Goal: Information Seeking & Learning: Learn about a topic

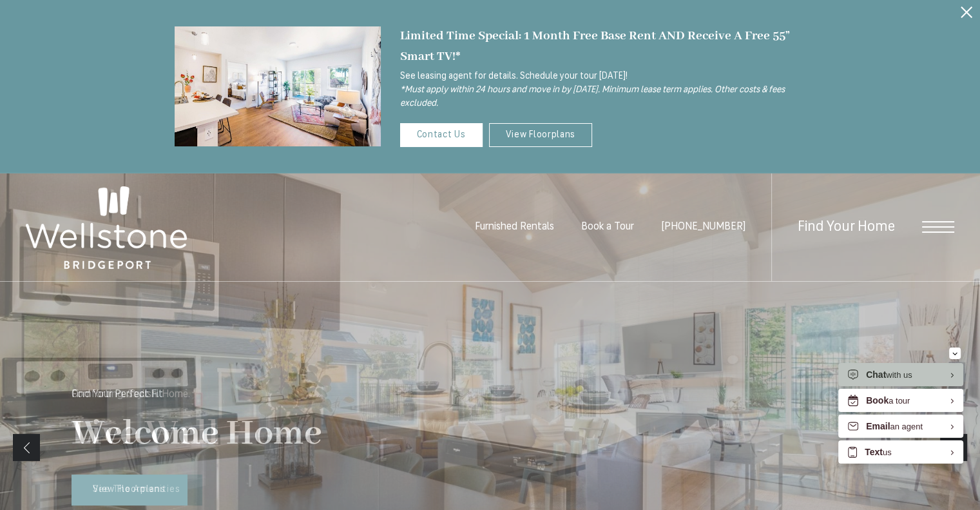
click at [946, 222] on span "Open Menu" at bounding box center [938, 227] width 32 height 12
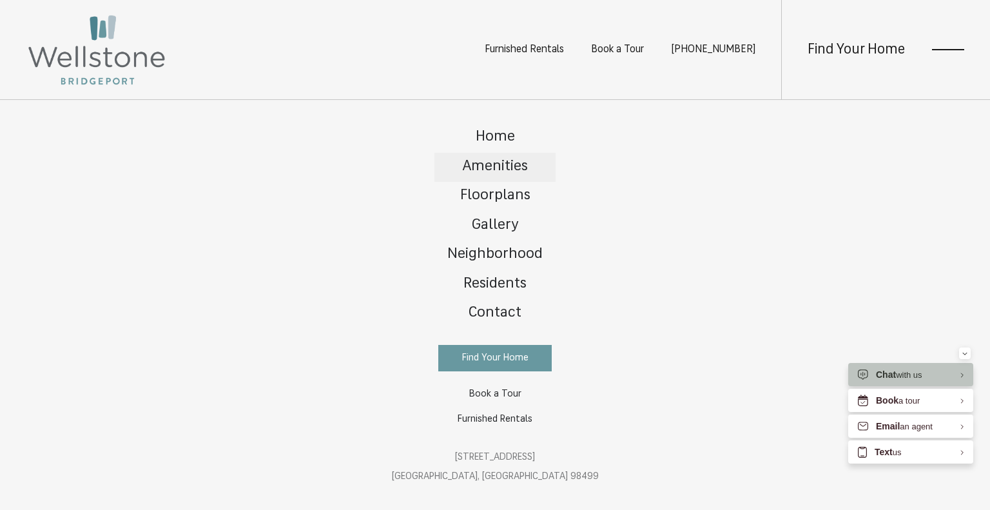
click at [498, 159] on link "Amenities" at bounding box center [494, 168] width 121 height 30
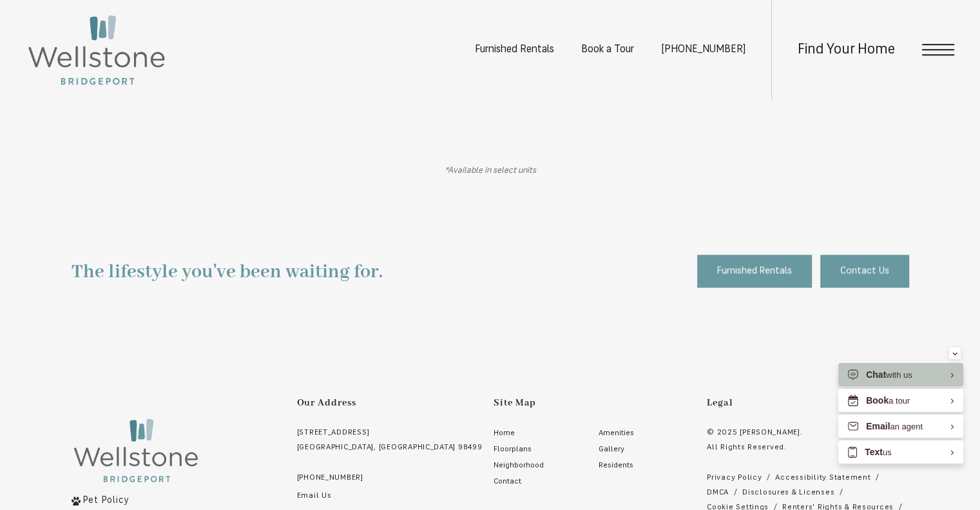
scroll to position [860, 0]
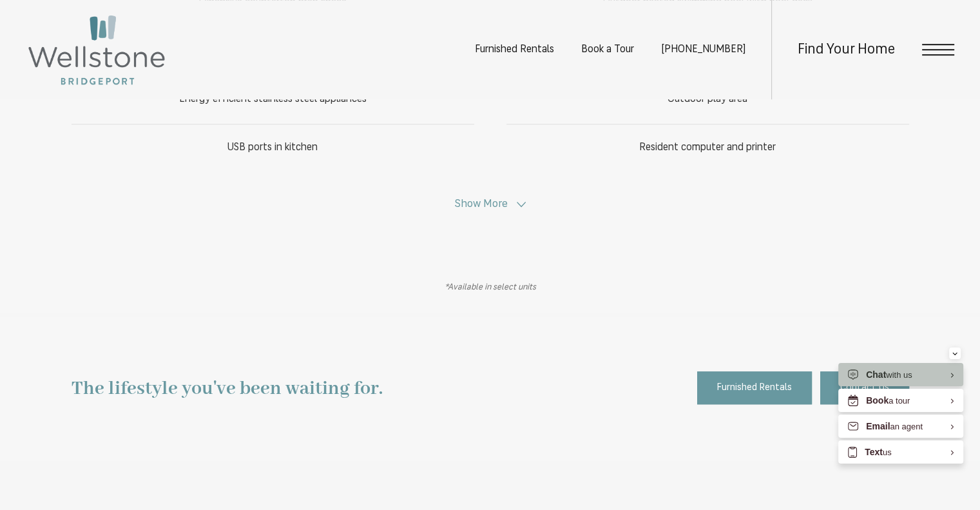
click at [494, 205] on span "Show More" at bounding box center [481, 203] width 53 height 11
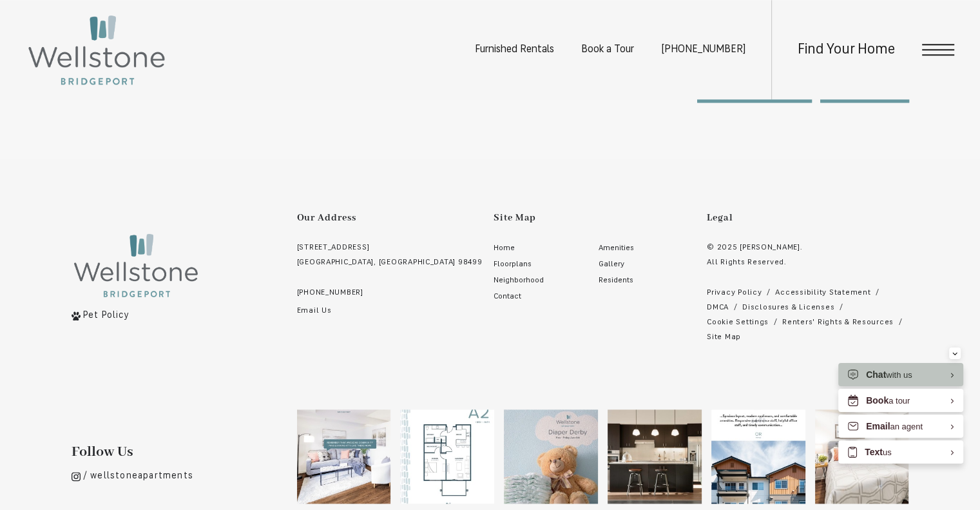
scroll to position [1512, 0]
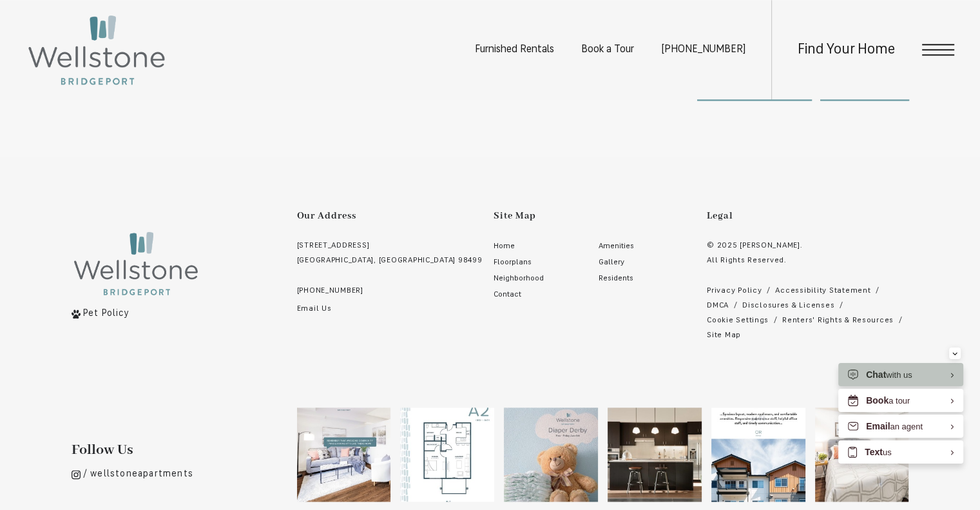
click at [81, 315] on link "Pet Policy" at bounding box center [185, 313] width 226 height 15
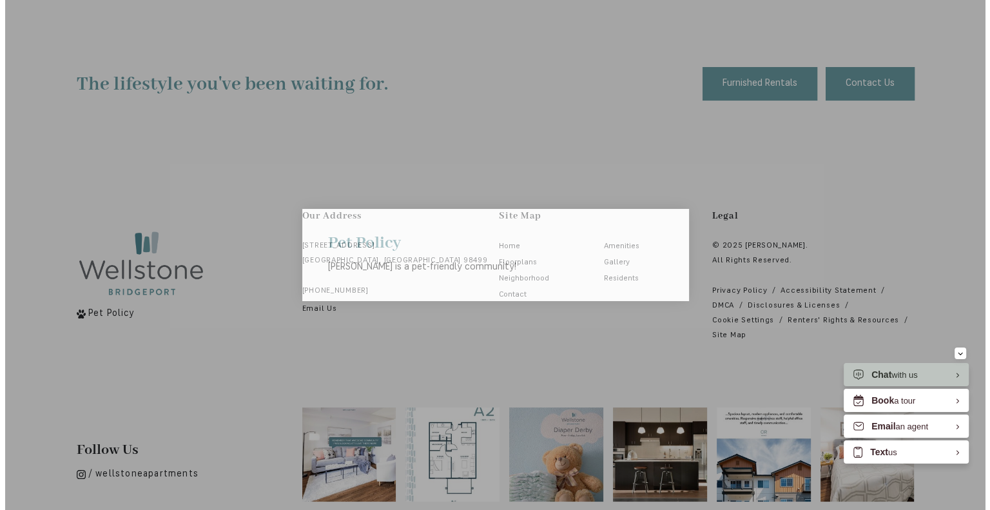
scroll to position [0, 0]
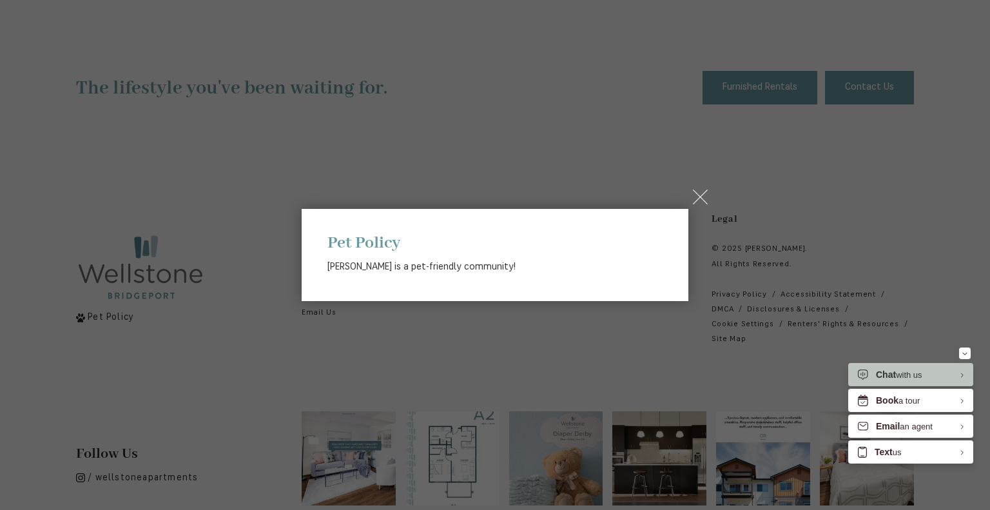
drag, startPoint x: 703, startPoint y: 193, endPoint x: 687, endPoint y: 200, distance: 17.9
click at [687, 200] on div "× Pet Policy Wellstone is a pet-friendly community!" at bounding box center [495, 255] width 990 height 510
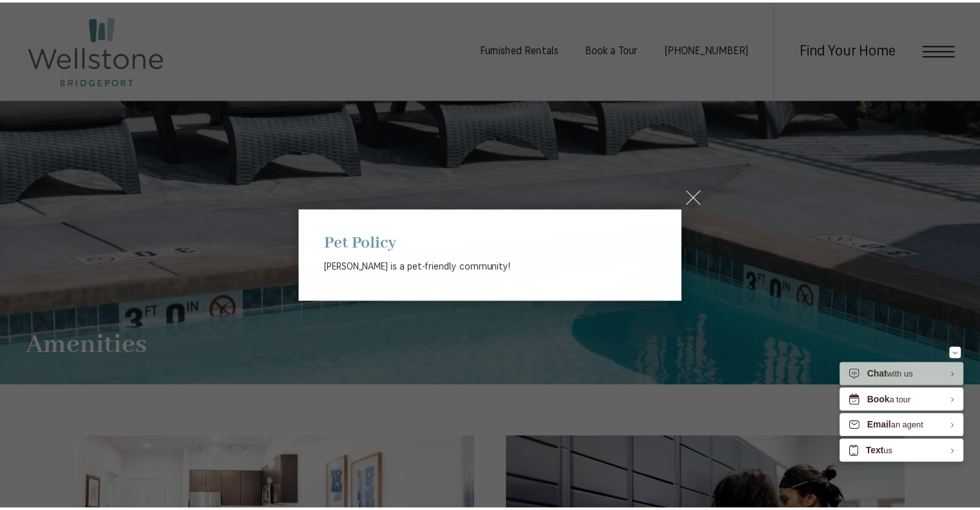
scroll to position [1512, 0]
